Goal: Entertainment & Leisure: Consume media (video, audio)

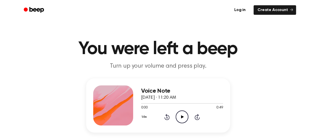
click at [182, 117] on icon at bounding box center [182, 116] width 3 height 3
click at [167, 117] on icon "Rewind 5 seconds" at bounding box center [167, 117] width 6 height 7
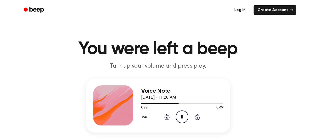
click at [167, 117] on icon "Rewind 5 seconds" at bounding box center [167, 117] width 6 height 7
drag, startPoint x: 197, startPoint y: 102, endPoint x: 169, endPoint y: 118, distance: 32.5
click at [169, 118] on div "Voice Note [DATE] · 11:20 AM 0:35 0:49 Your browser does not support the [objec…" at bounding box center [182, 105] width 82 height 40
click at [169, 118] on icon "Rewind 5 seconds" at bounding box center [167, 117] width 6 height 7
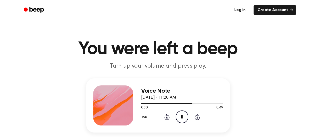
click at [169, 118] on icon "Rewind 5 seconds" at bounding box center [167, 117] width 6 height 7
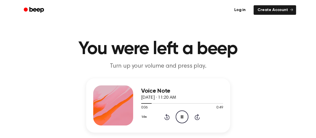
click at [169, 118] on icon "Rewind 5 seconds" at bounding box center [167, 117] width 6 height 7
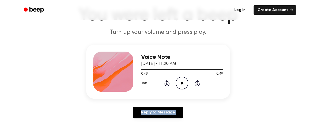
scroll to position [30, 0]
